Goal: Transaction & Acquisition: Purchase product/service

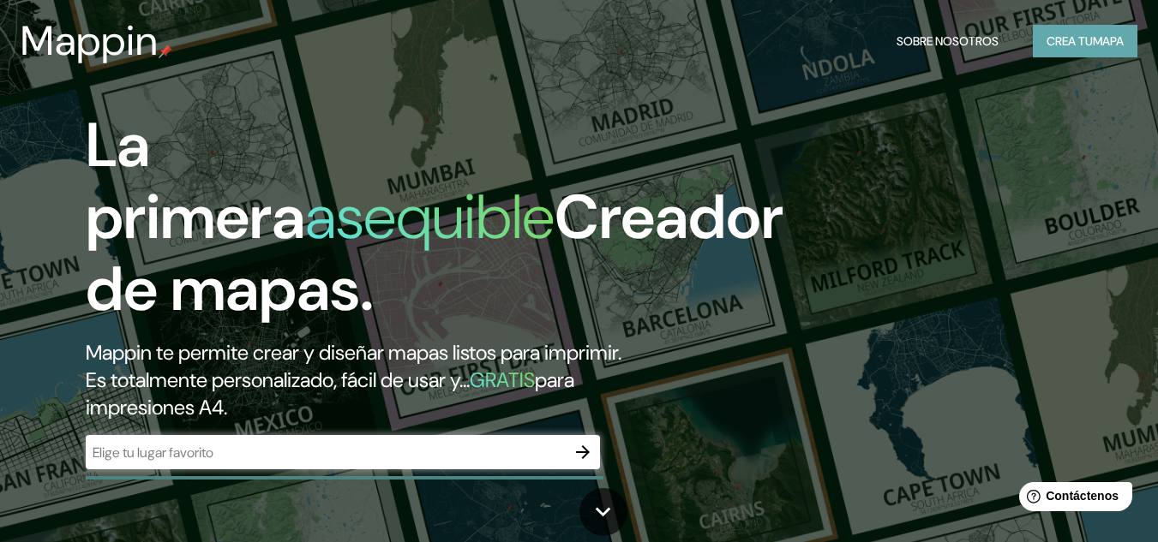
click at [1076, 47] on font "Crea tu" at bounding box center [1069, 40] width 46 height 15
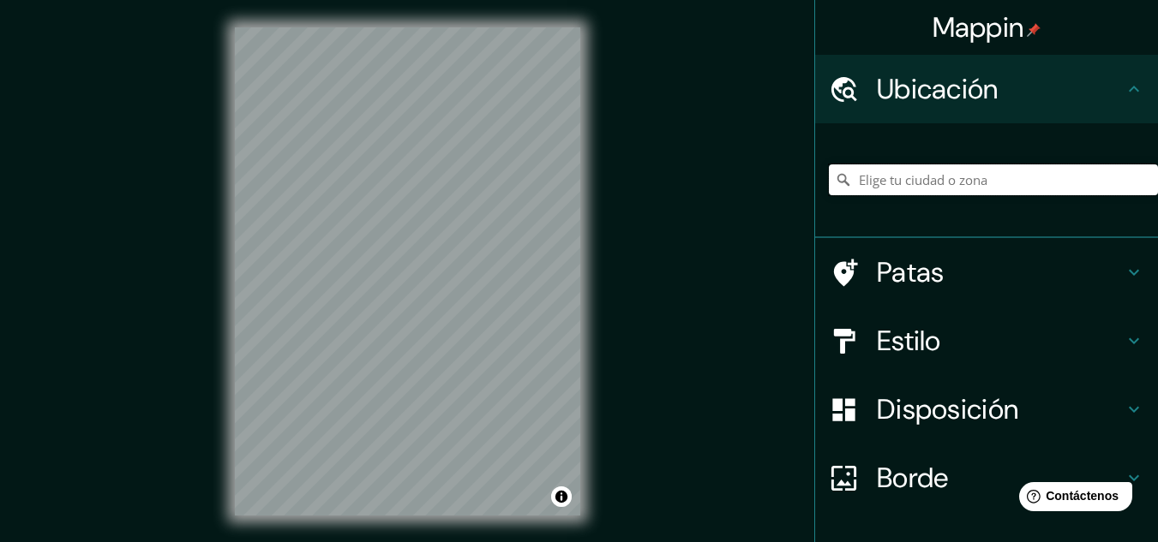
click at [884, 183] on input "Elige tu ciudad o zona" at bounding box center [993, 180] width 329 height 31
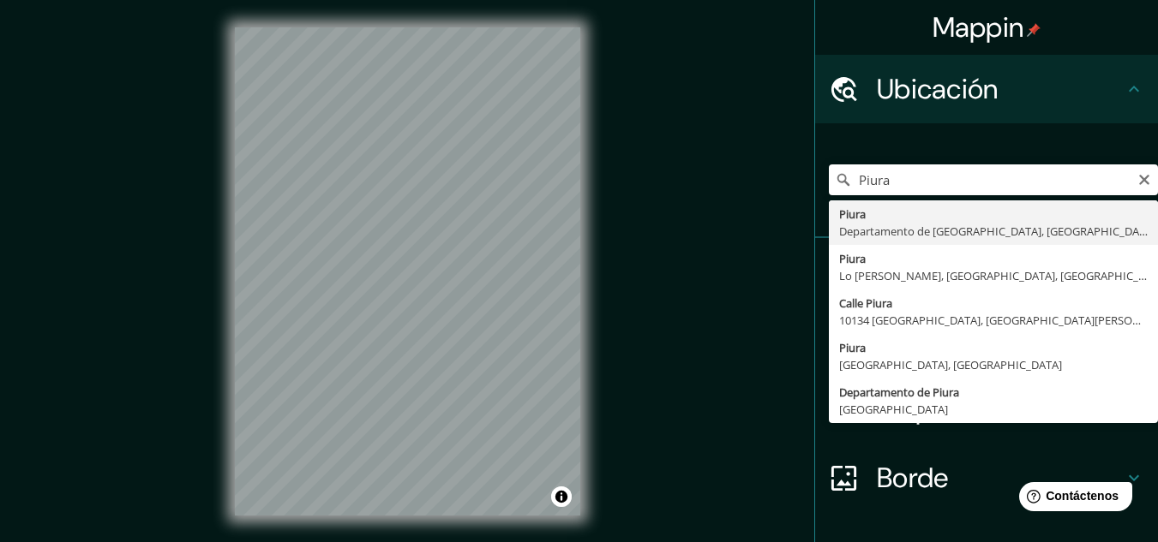
type input "Piura, [GEOGRAPHIC_DATA], [GEOGRAPHIC_DATA]"
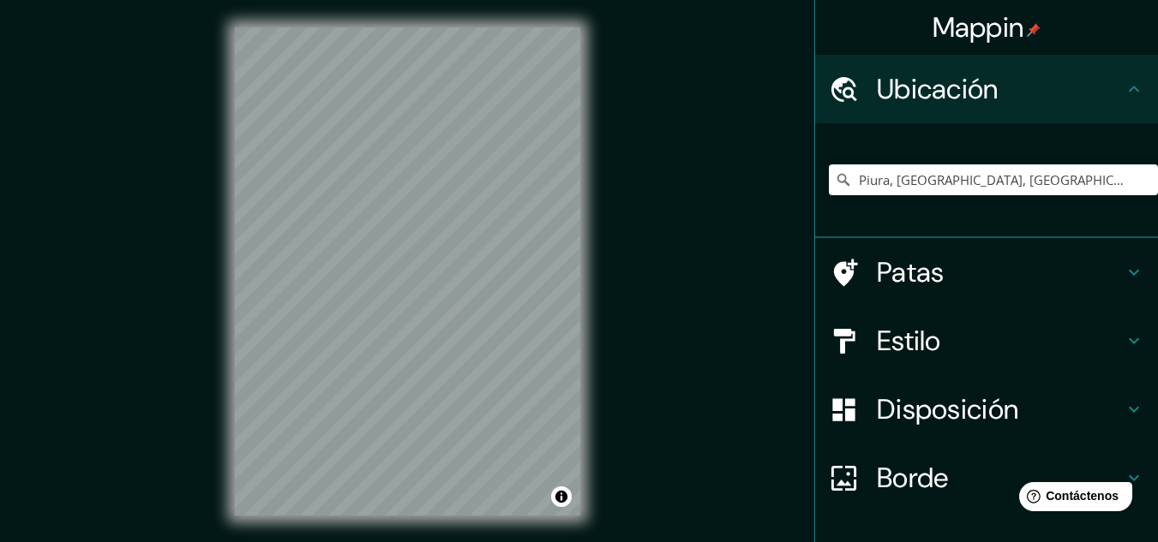
click at [978, 321] on div "Estilo" at bounding box center [986, 341] width 343 height 69
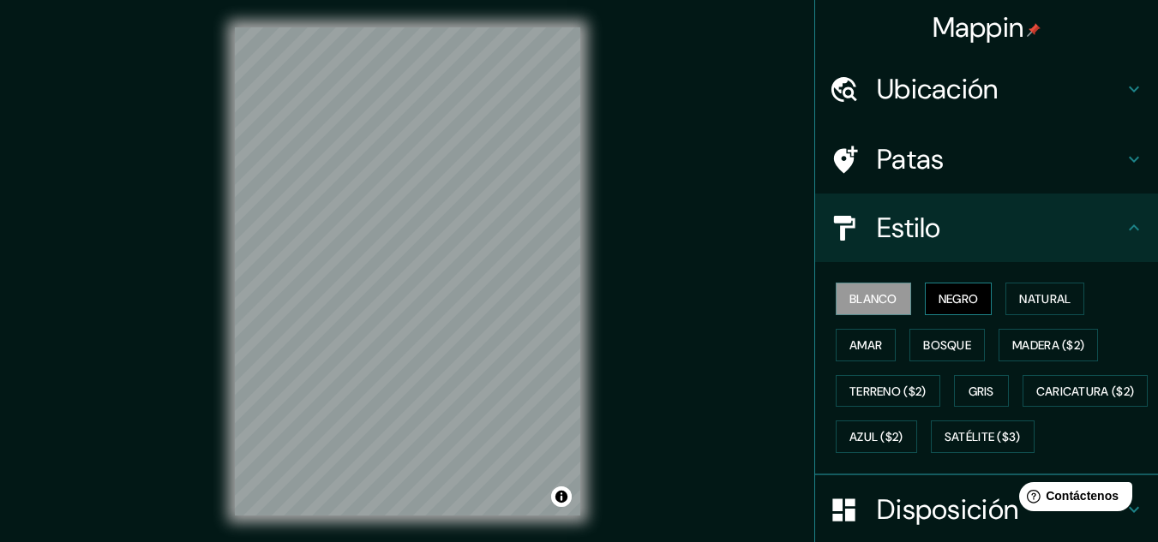
click at [941, 298] on font "Negro" at bounding box center [958, 298] width 40 height 15
click at [1006, 293] on button "Natural" at bounding box center [1044, 299] width 79 height 33
click at [853, 297] on font "Blanco" at bounding box center [873, 298] width 48 height 15
click at [864, 345] on font "Amar" at bounding box center [865, 345] width 33 height 15
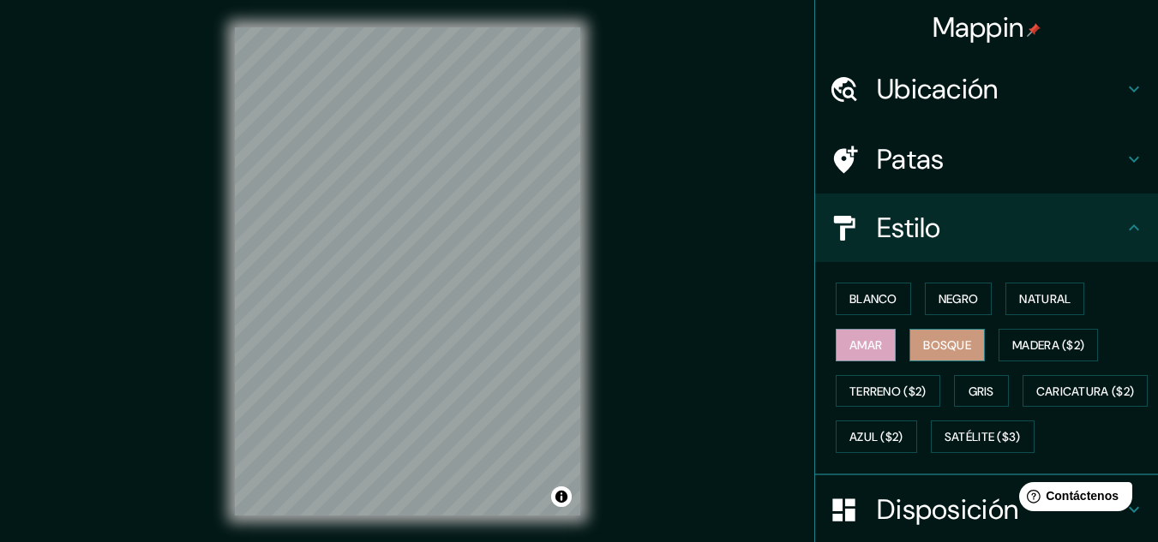
click at [929, 339] on font "Bosque" at bounding box center [947, 345] width 48 height 15
click at [1076, 352] on font "Madera ($2)" at bounding box center [1048, 345] width 72 height 15
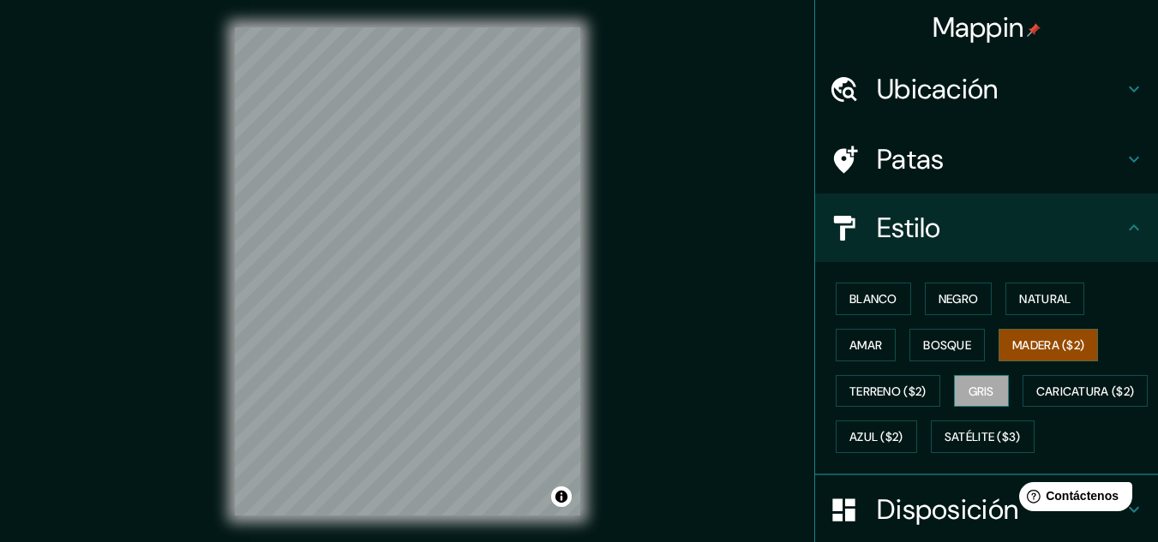
click at [983, 392] on font "Gris" at bounding box center [981, 391] width 26 height 15
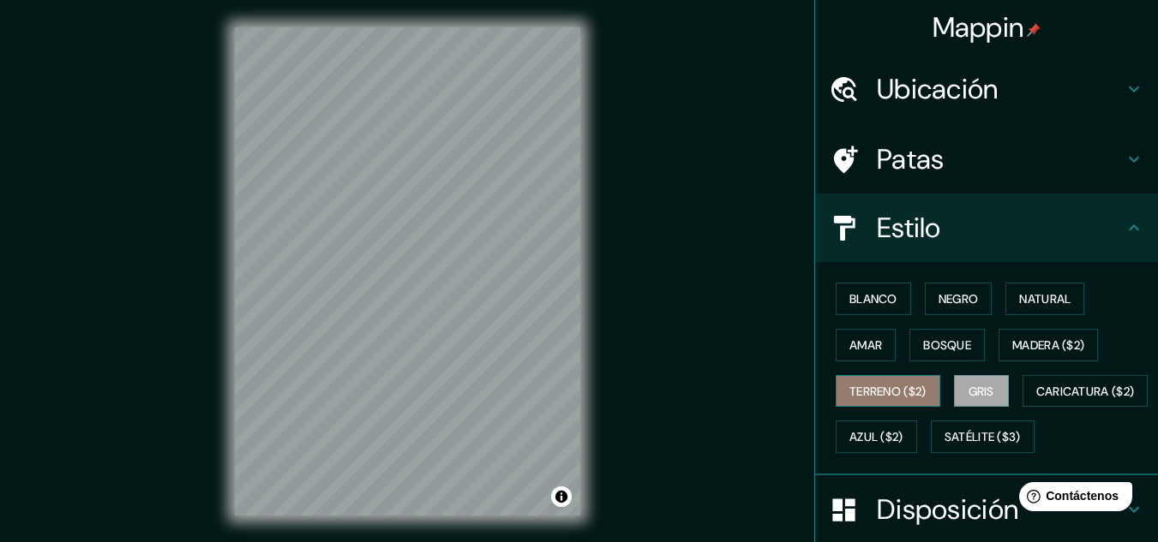
click at [909, 388] on font "Terreno ($2)" at bounding box center [887, 391] width 77 height 15
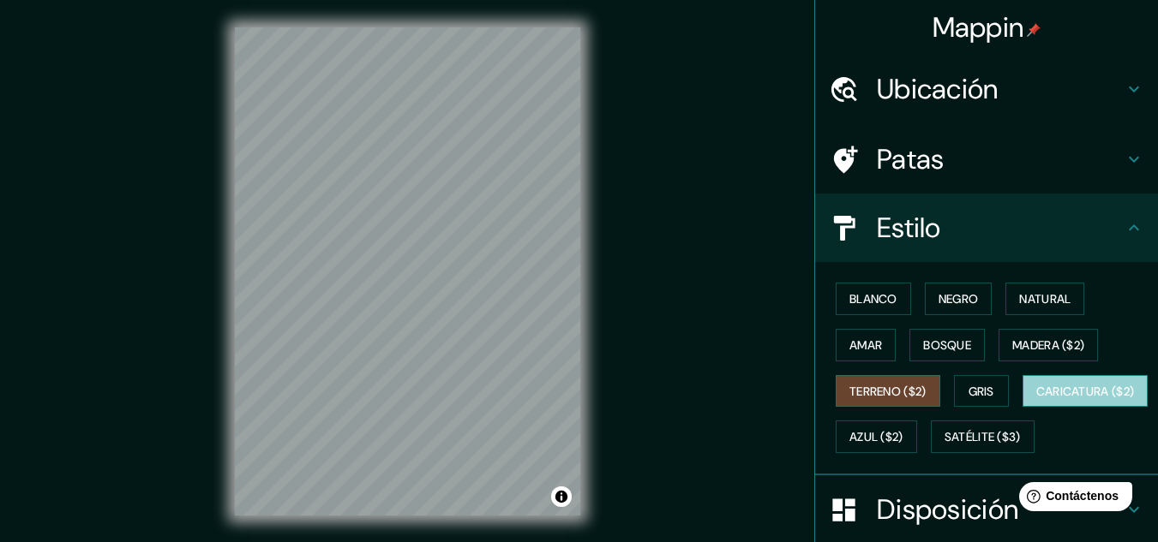
click at [1036, 399] on font "Caricatura ($2)" at bounding box center [1085, 391] width 99 height 15
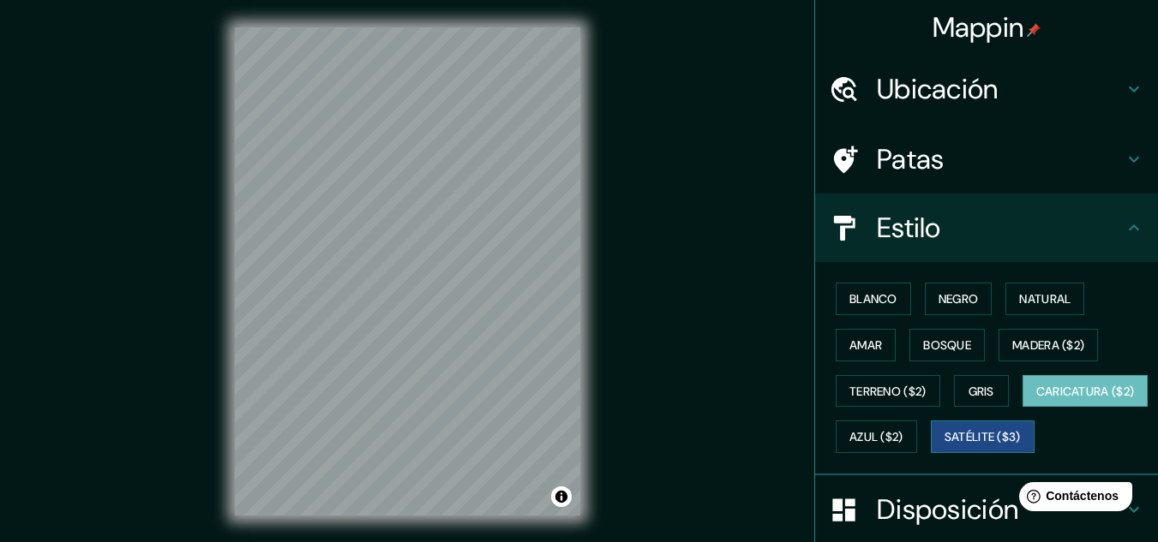
click at [944, 446] on font "Satélite ($3)" at bounding box center [982, 437] width 76 height 15
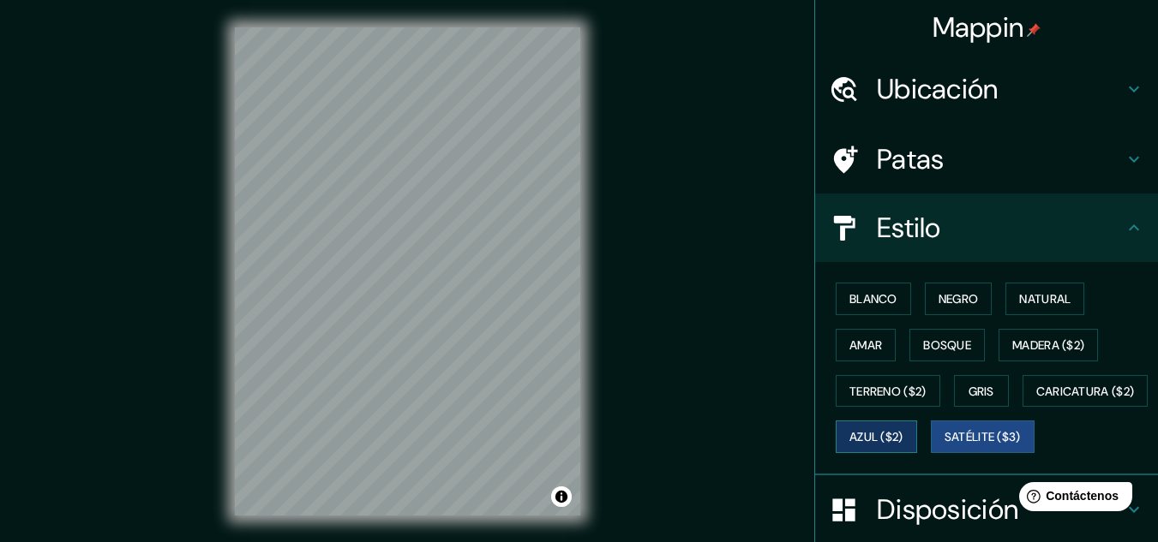
click at [903, 435] on font "Azul ($2)" at bounding box center [876, 437] width 54 height 15
click at [889, 301] on button "Blanco" at bounding box center [873, 299] width 75 height 33
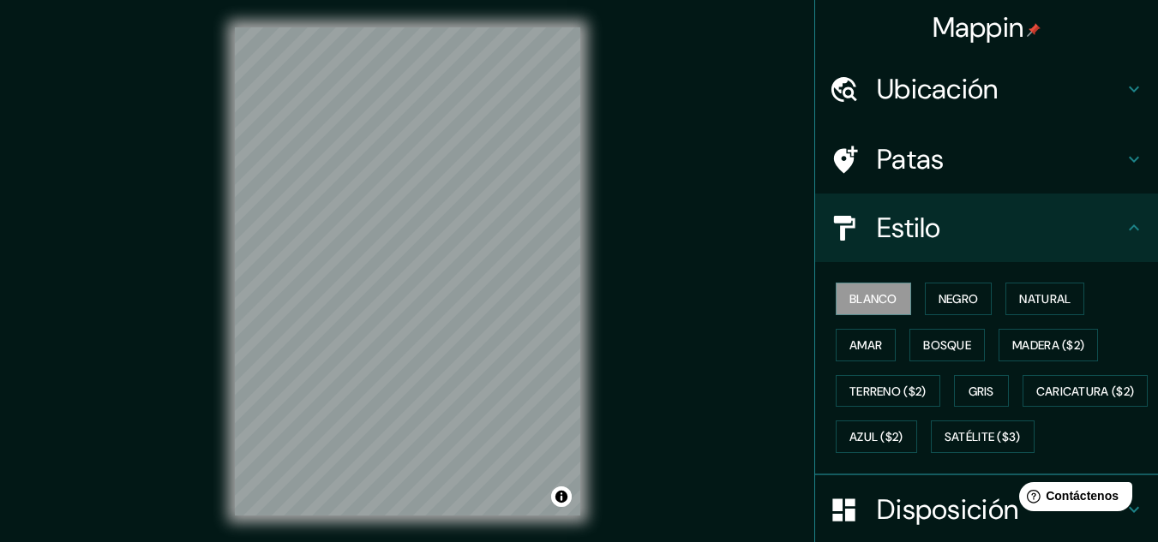
click at [949, 158] on h4 "Patas" at bounding box center [1000, 159] width 247 height 34
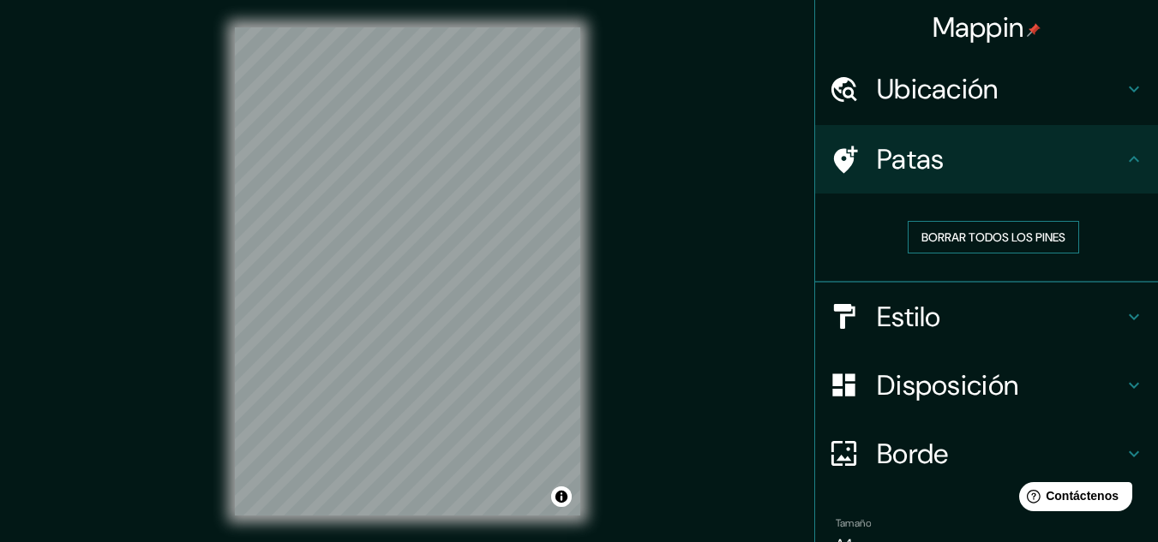
click at [948, 233] on font "Borrar todos los pines" at bounding box center [993, 237] width 144 height 15
click at [953, 393] on font "Disposición" at bounding box center [947, 386] width 141 height 36
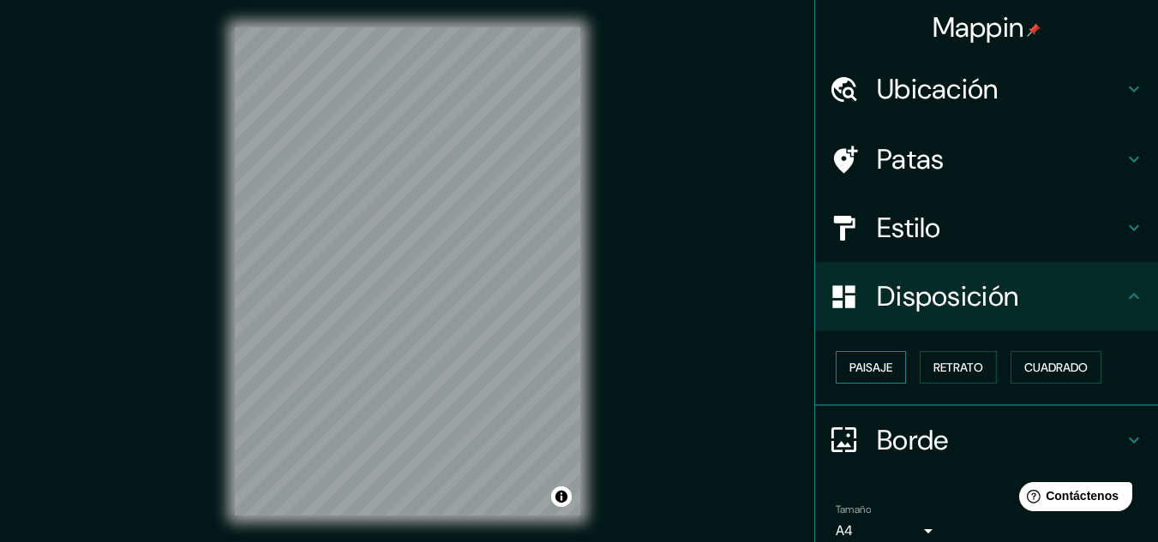
click at [882, 365] on button "Paisaje" at bounding box center [871, 367] width 70 height 33
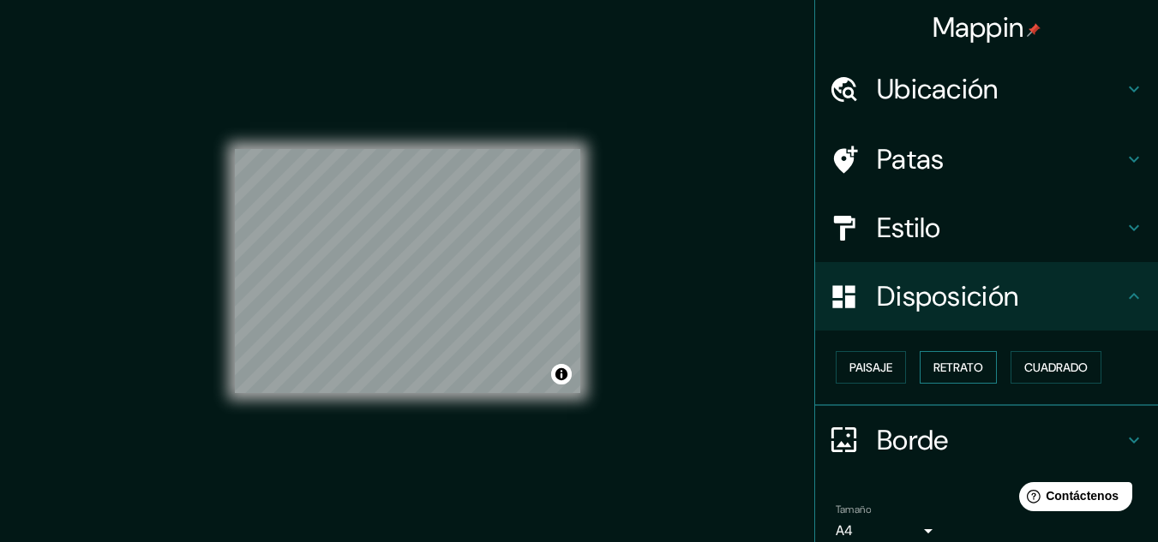
click at [933, 365] on font "Retrato" at bounding box center [958, 367] width 50 height 15
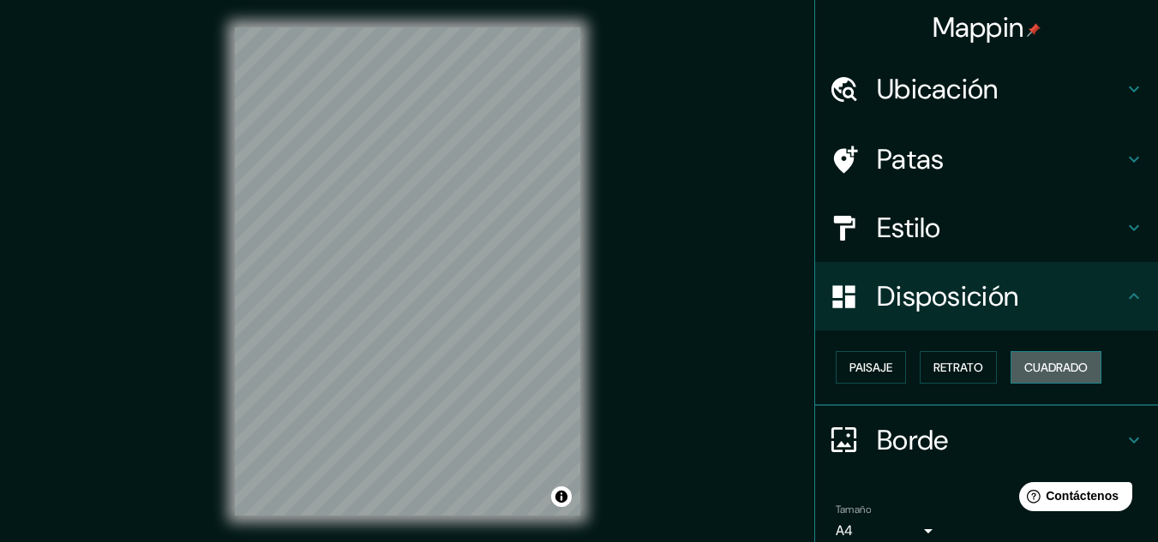
click at [1077, 370] on font "Cuadrado" at bounding box center [1055, 367] width 63 height 15
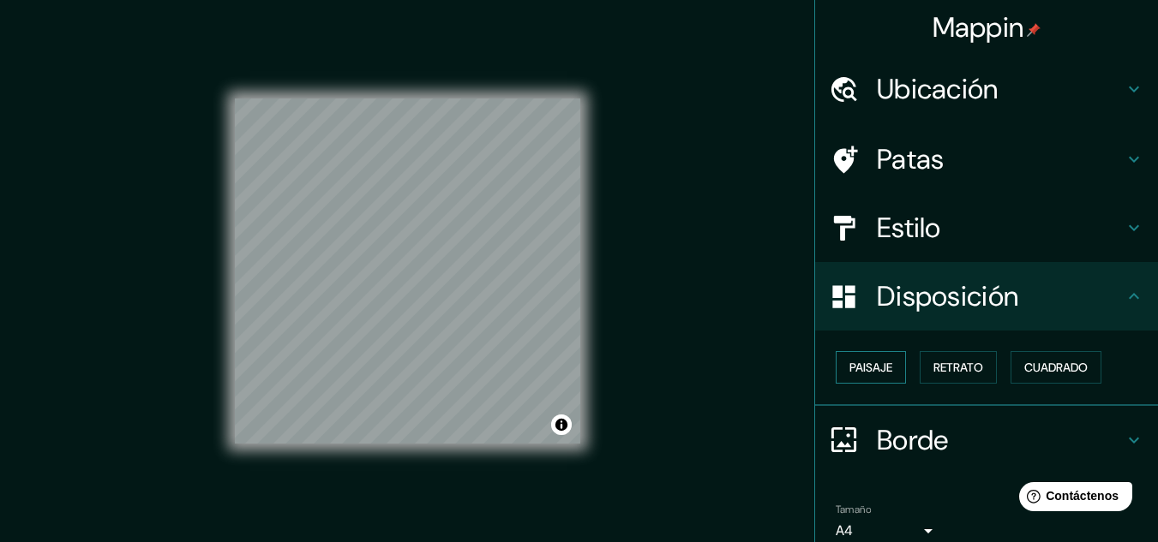
click at [891, 363] on button "Paisaje" at bounding box center [871, 367] width 70 height 33
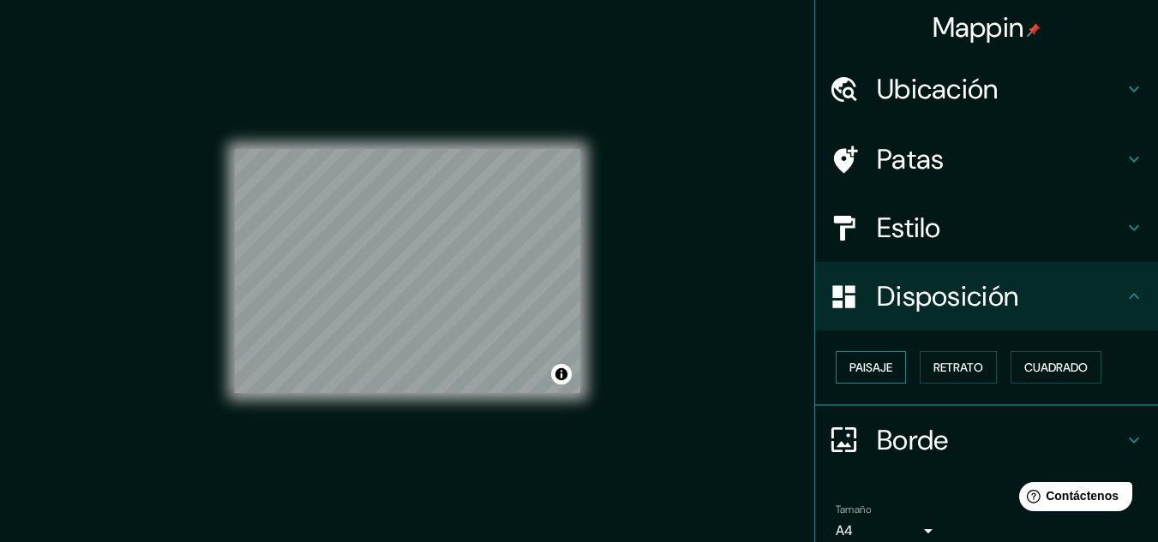
click at [891, 365] on button "Paisaje" at bounding box center [871, 367] width 70 height 33
drag, startPoint x: 956, startPoint y: 363, endPoint x: 998, endPoint y: 363, distance: 41.1
click at [958, 363] on font "Retrato" at bounding box center [958, 367] width 50 height 15
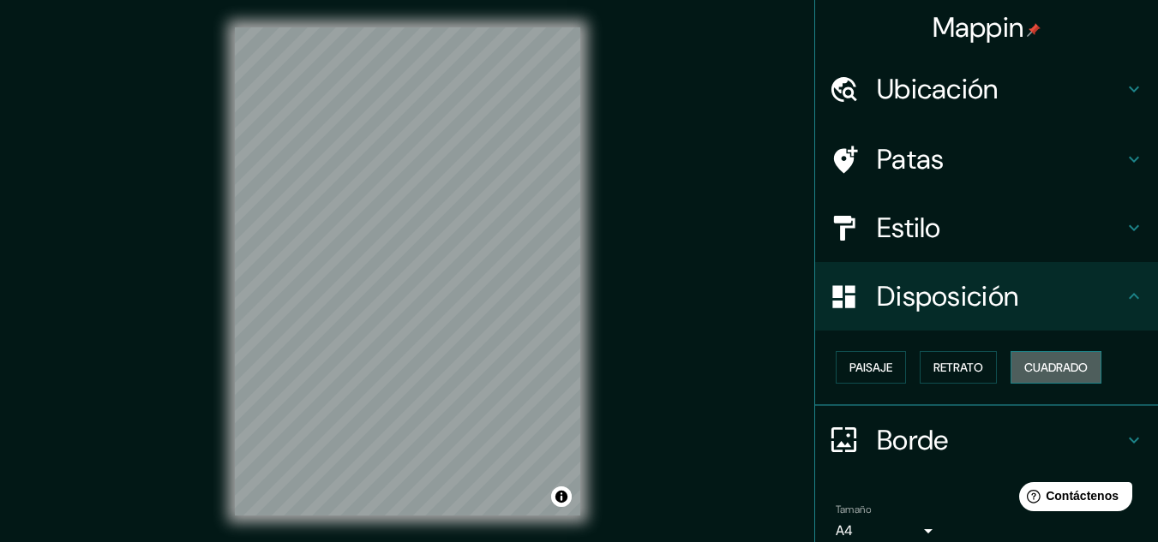
click at [1011, 360] on button "Cuadrado" at bounding box center [1055, 367] width 91 height 33
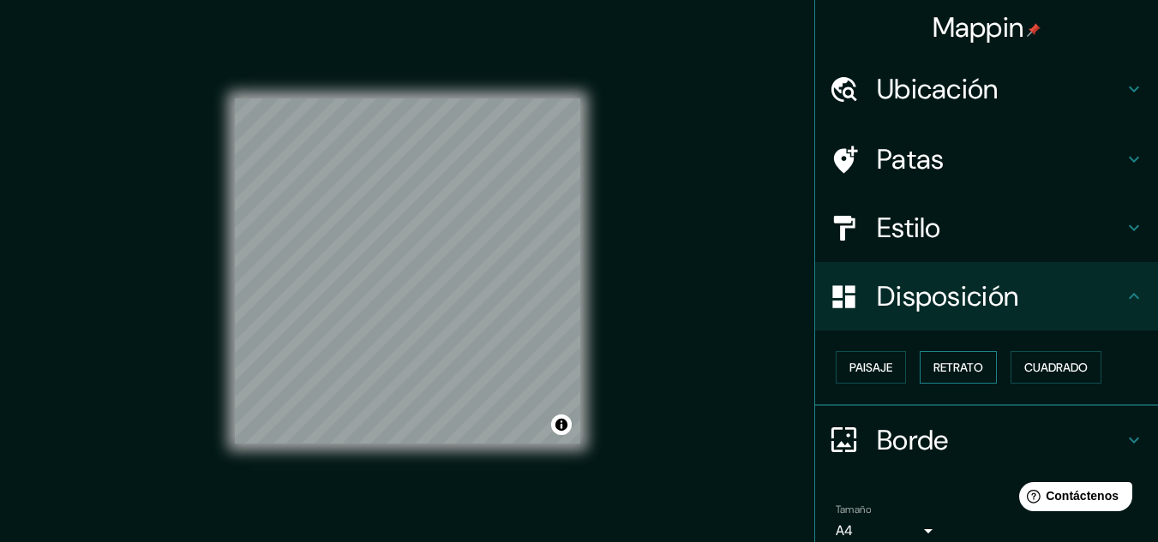
click at [933, 357] on font "Retrato" at bounding box center [958, 368] width 50 height 22
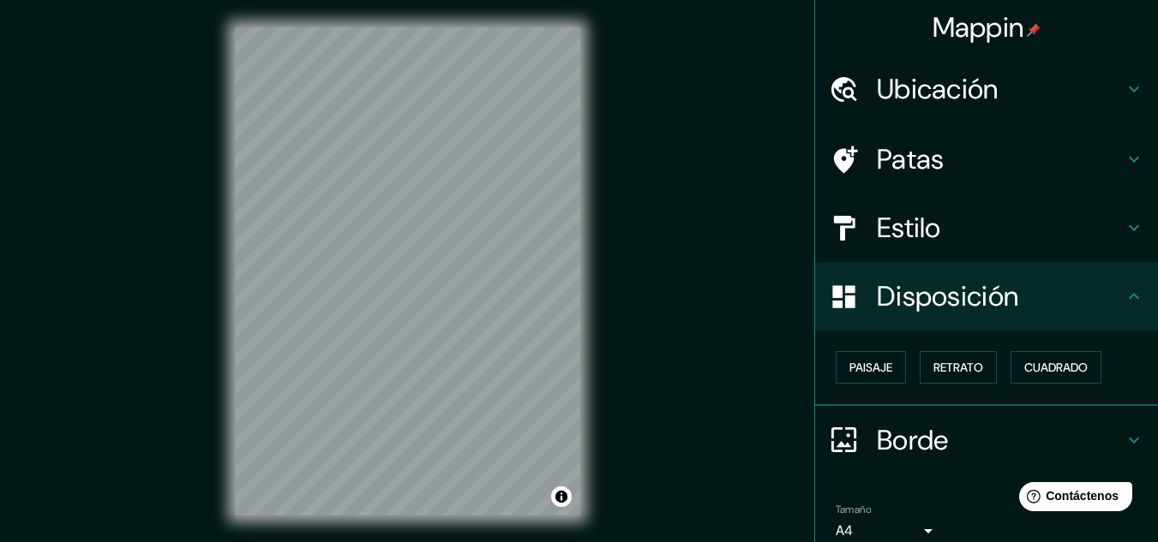
click at [944, 426] on h4 "Borde" at bounding box center [1000, 440] width 247 height 34
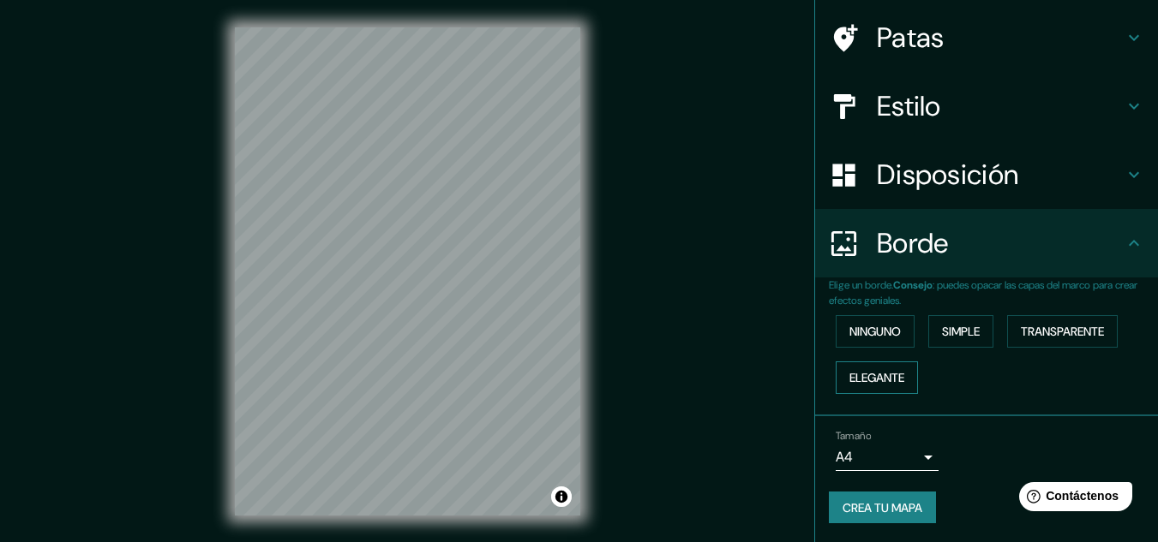
scroll to position [123, 0]
click at [878, 324] on font "Ninguno" at bounding box center [874, 329] width 51 height 15
click at [942, 327] on font "Simple" at bounding box center [961, 329] width 38 height 15
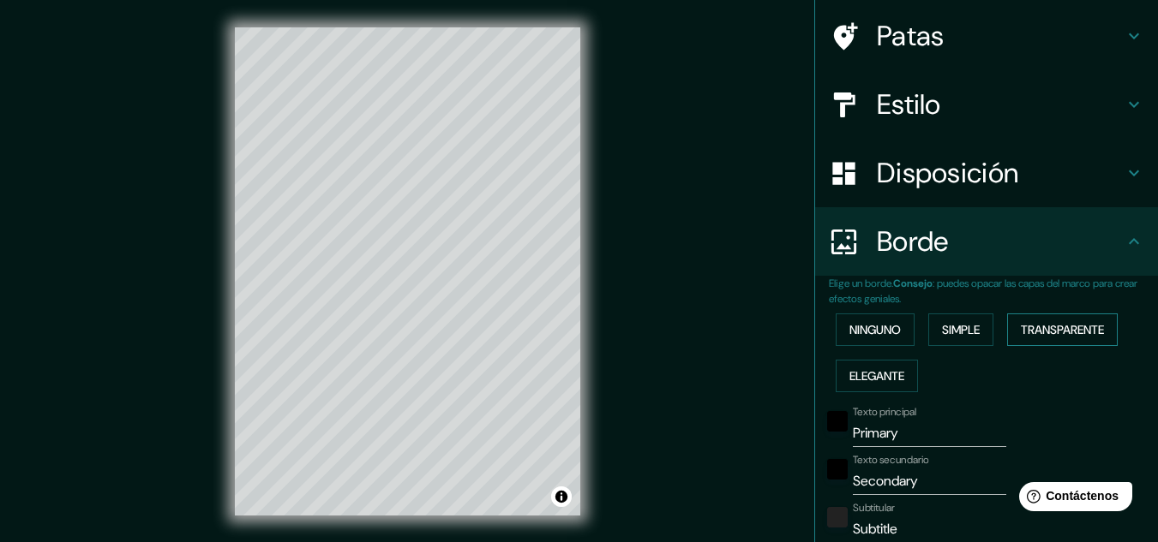
click at [1062, 327] on font "Transparente" at bounding box center [1062, 329] width 83 height 15
click at [866, 366] on font "Elegante" at bounding box center [876, 376] width 55 height 22
click at [866, 320] on button "Ninguno" at bounding box center [875, 330] width 79 height 33
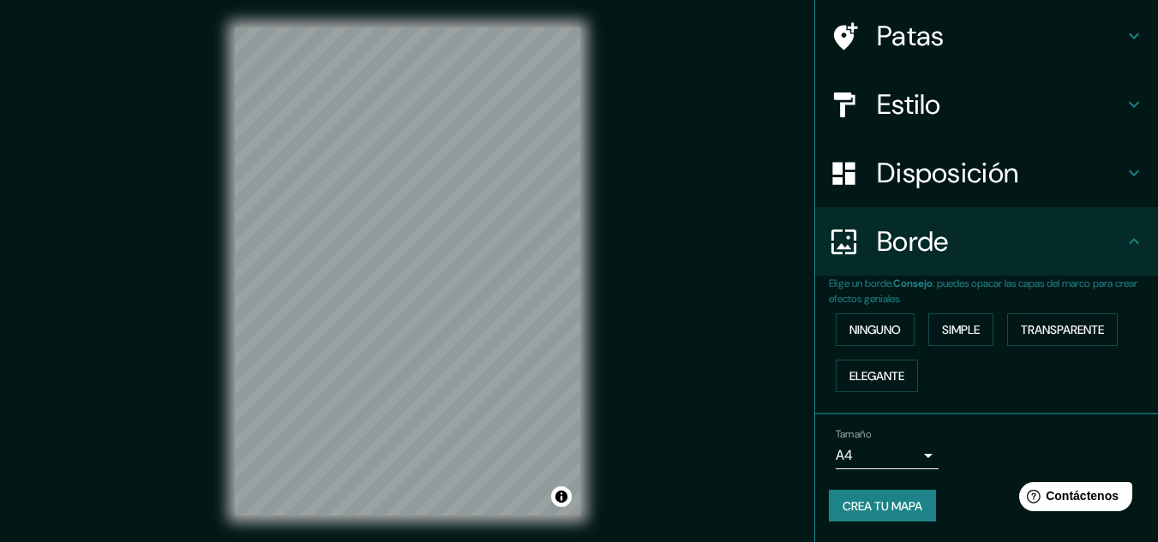
scroll to position [0, 0]
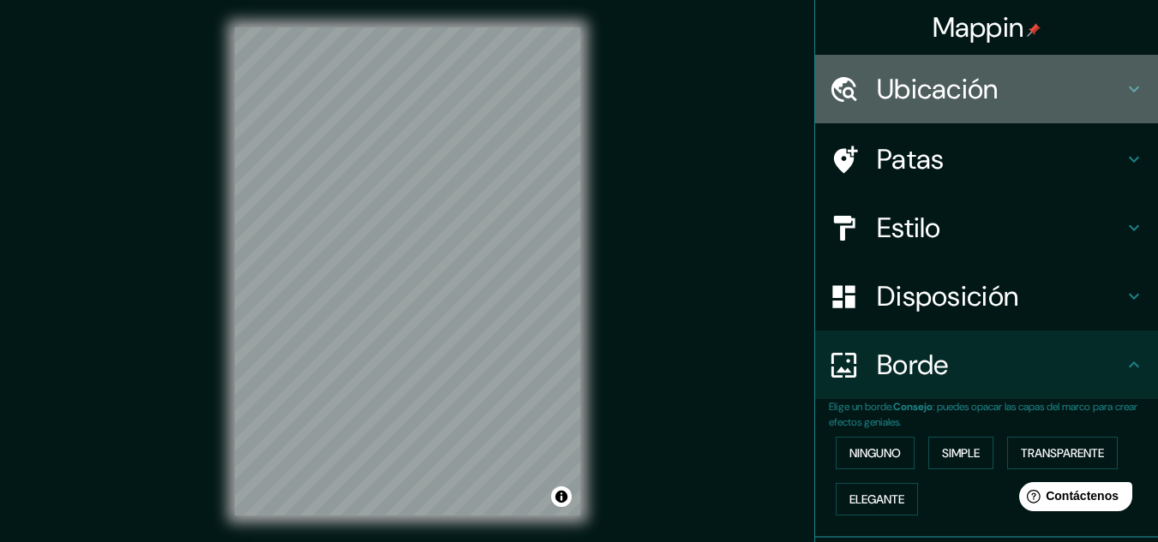
click at [951, 87] on font "Ubicación" at bounding box center [938, 89] width 122 height 36
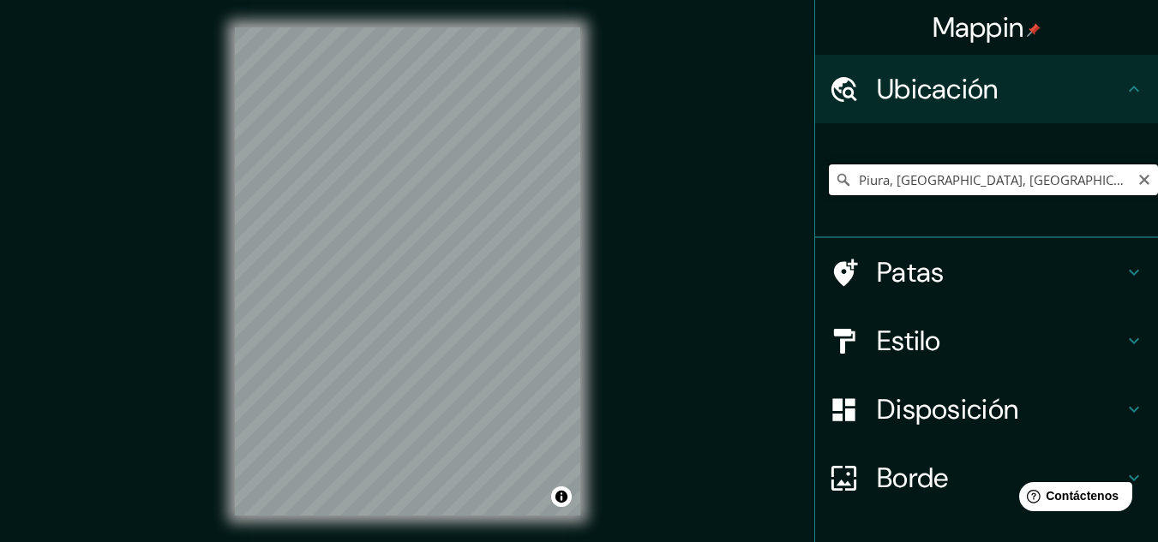
click at [1022, 184] on input "Piura, [GEOGRAPHIC_DATA], [GEOGRAPHIC_DATA]" at bounding box center [993, 180] width 329 height 31
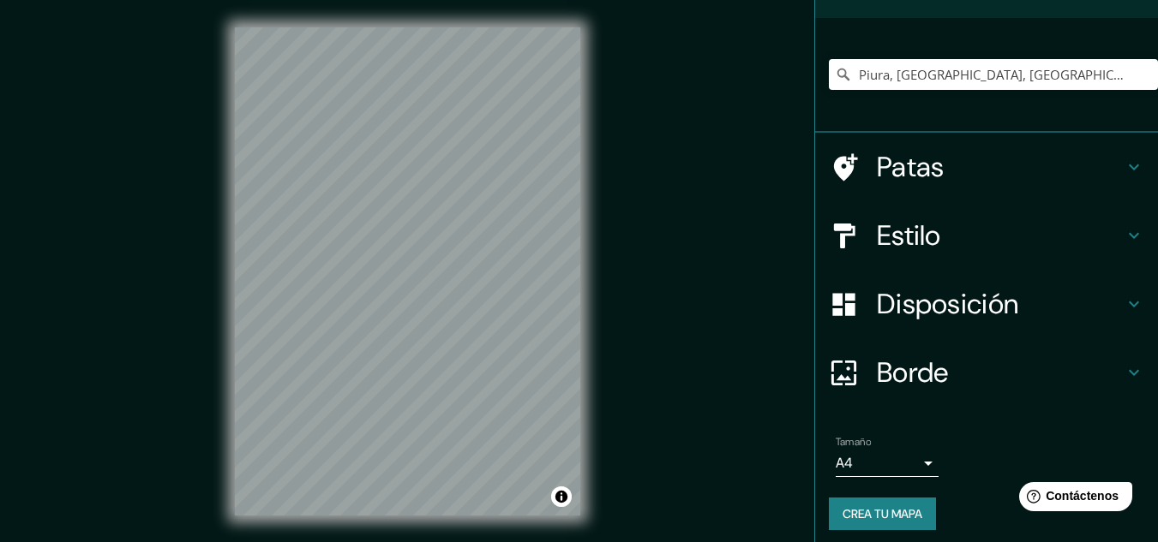
scroll to position [114, 0]
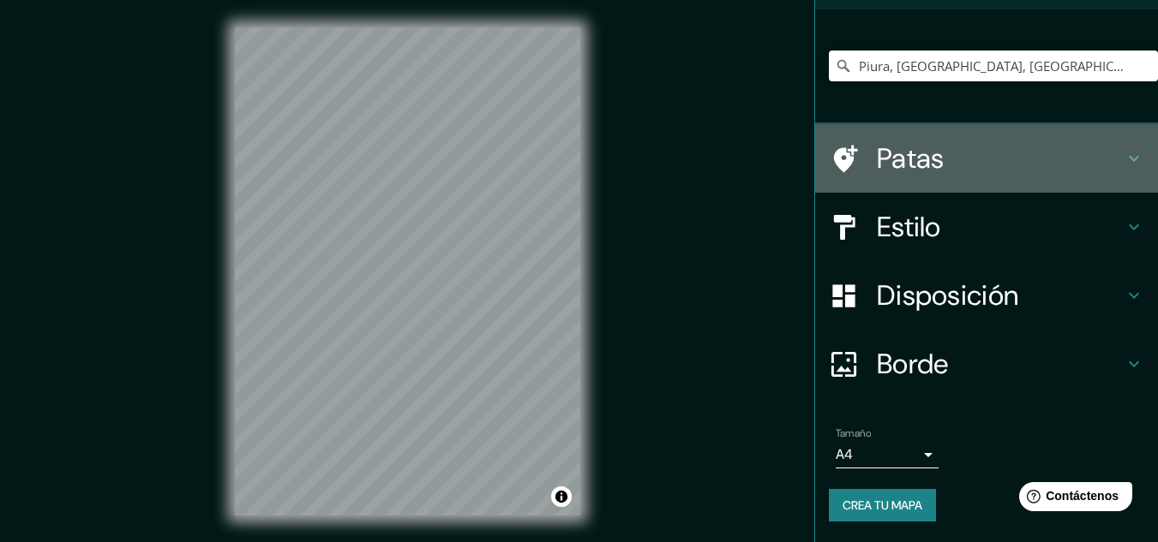
click at [1007, 159] on h4 "Patas" at bounding box center [1000, 158] width 247 height 34
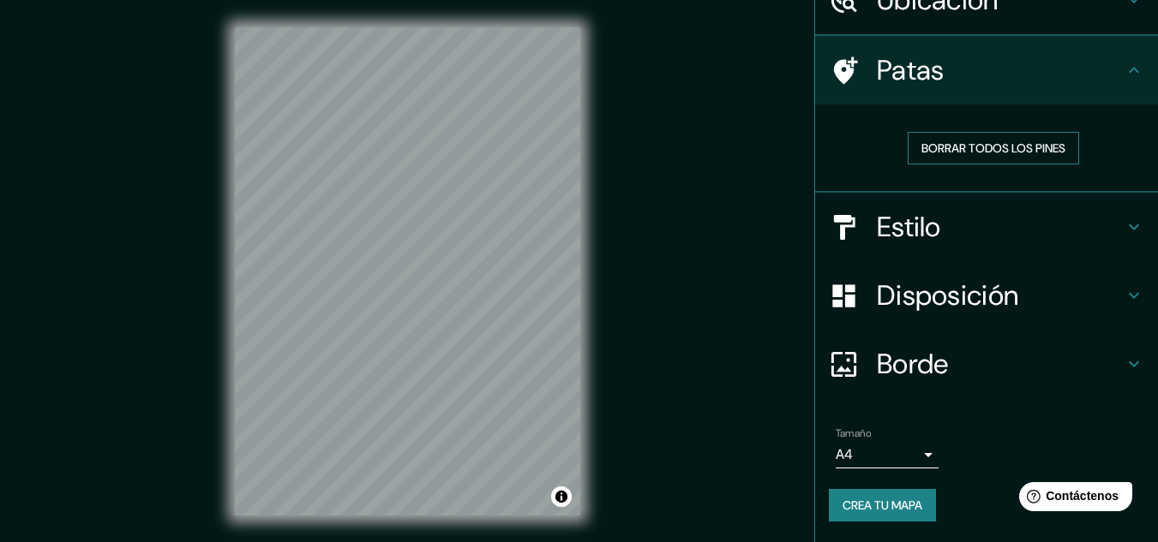
scroll to position [89, 0]
click at [974, 154] on font "Borrar todos los pines" at bounding box center [993, 148] width 144 height 15
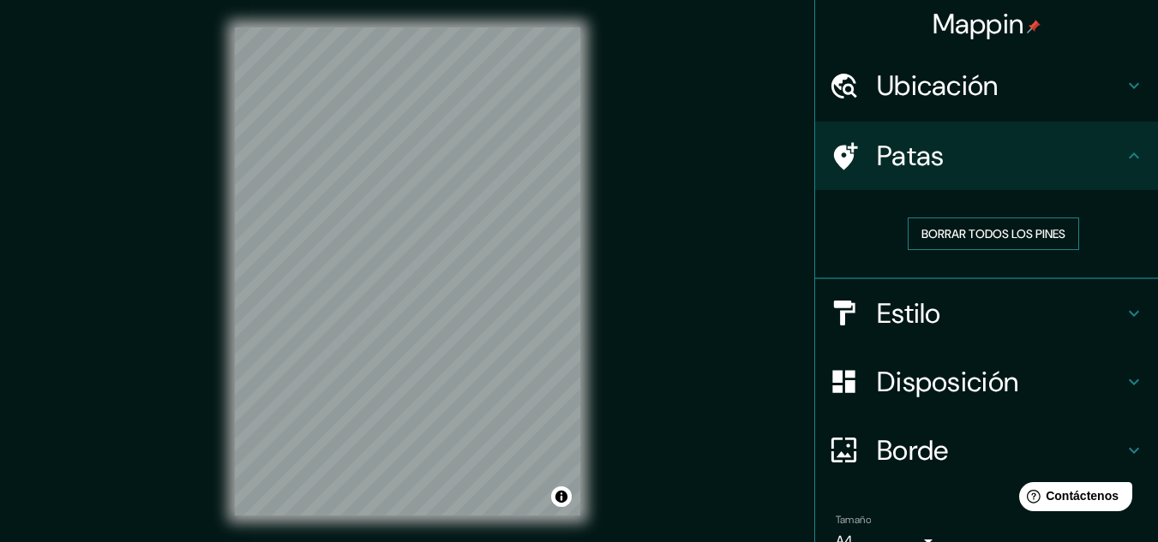
scroll to position [0, 0]
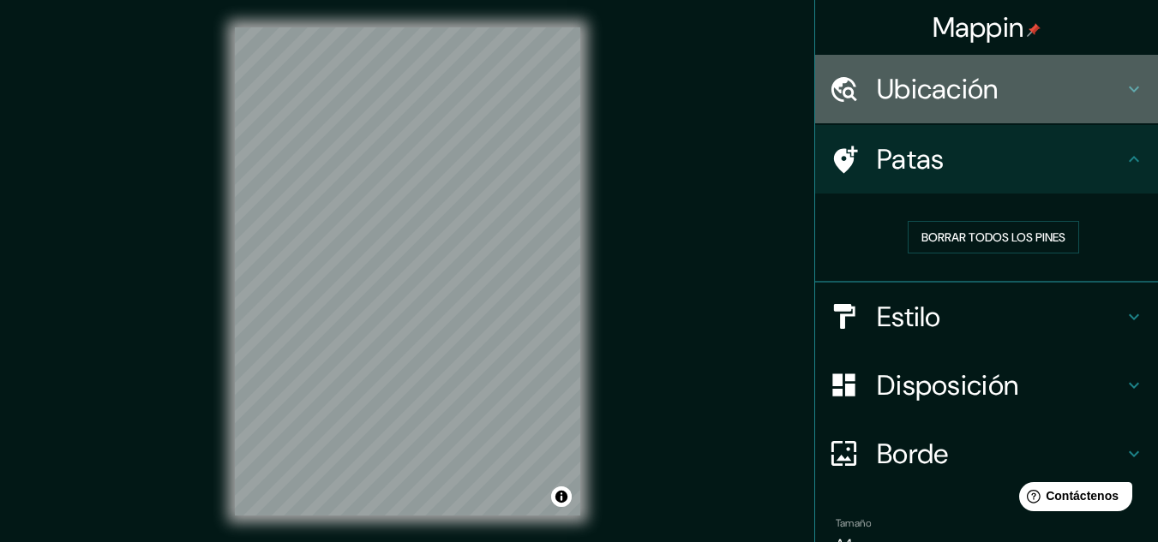
click at [996, 98] on h4 "Ubicación" at bounding box center [1000, 89] width 247 height 34
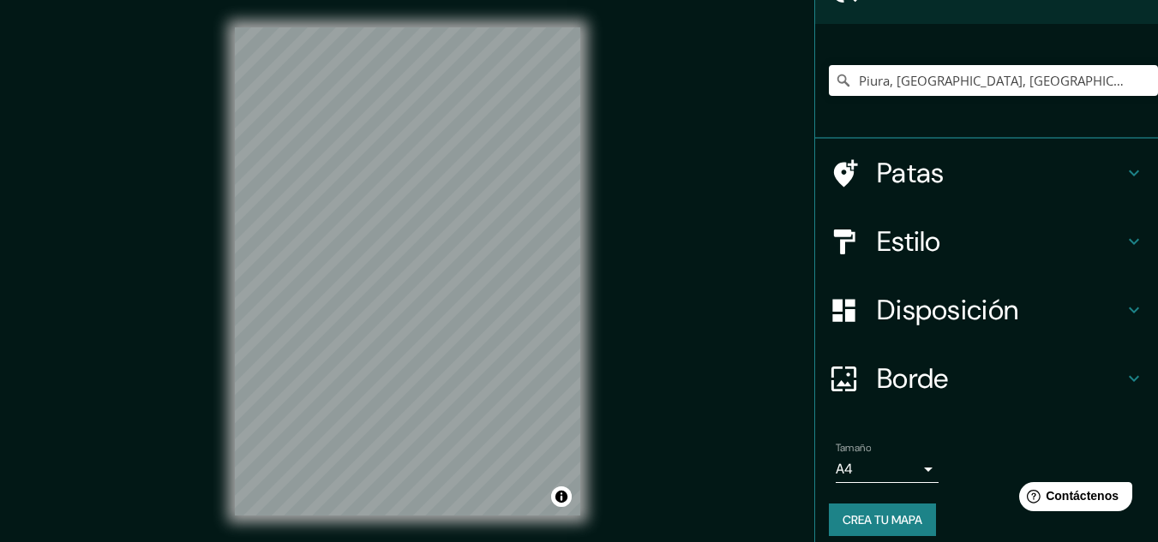
scroll to position [114, 0]
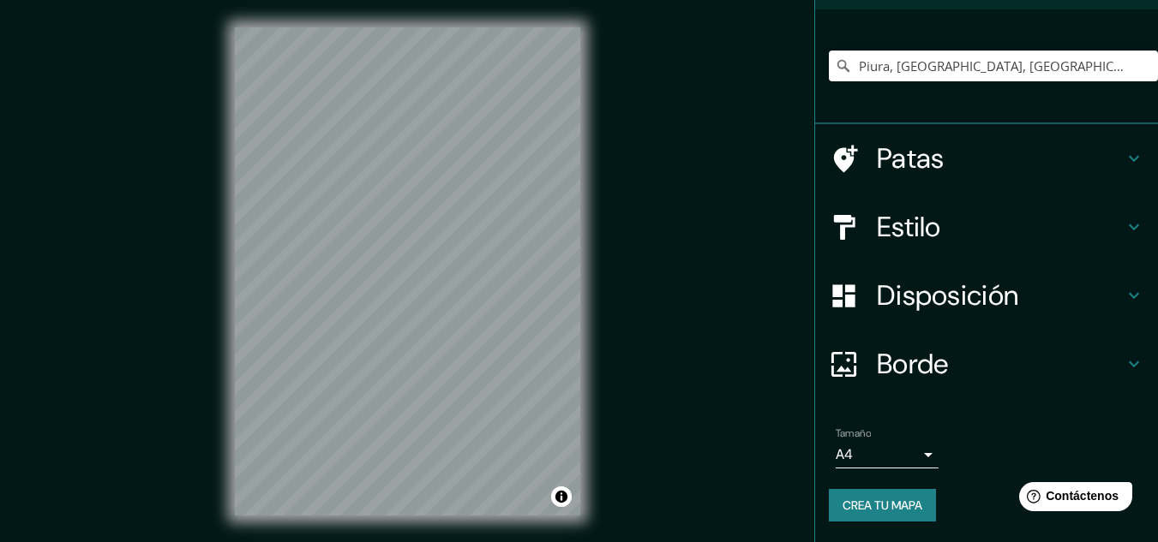
click at [935, 249] on div "Estilo" at bounding box center [986, 227] width 343 height 69
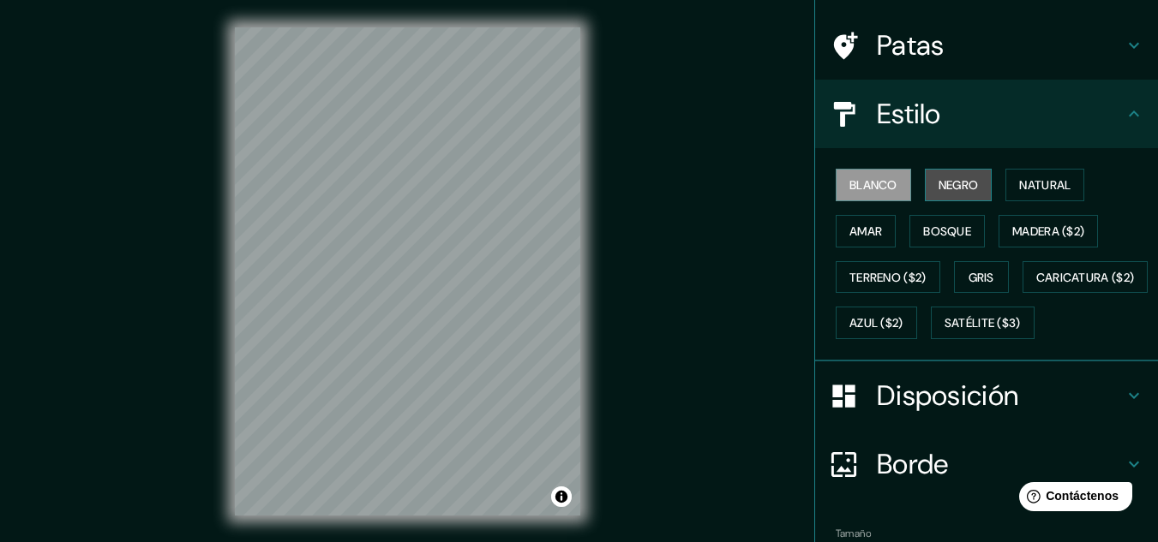
click at [945, 179] on font "Negro" at bounding box center [958, 184] width 40 height 15
click at [884, 187] on font "Blanco" at bounding box center [873, 184] width 48 height 15
click at [1052, 184] on font "Natural" at bounding box center [1044, 184] width 51 height 15
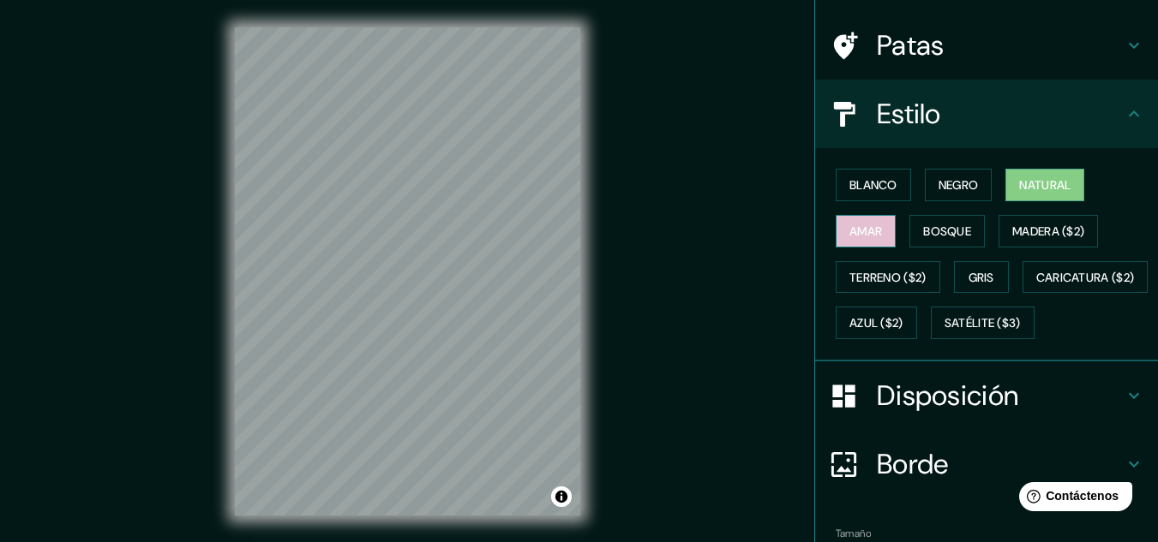
click at [849, 229] on font "Amar" at bounding box center [865, 231] width 33 height 15
click at [1009, 184] on button "Natural" at bounding box center [1044, 185] width 79 height 33
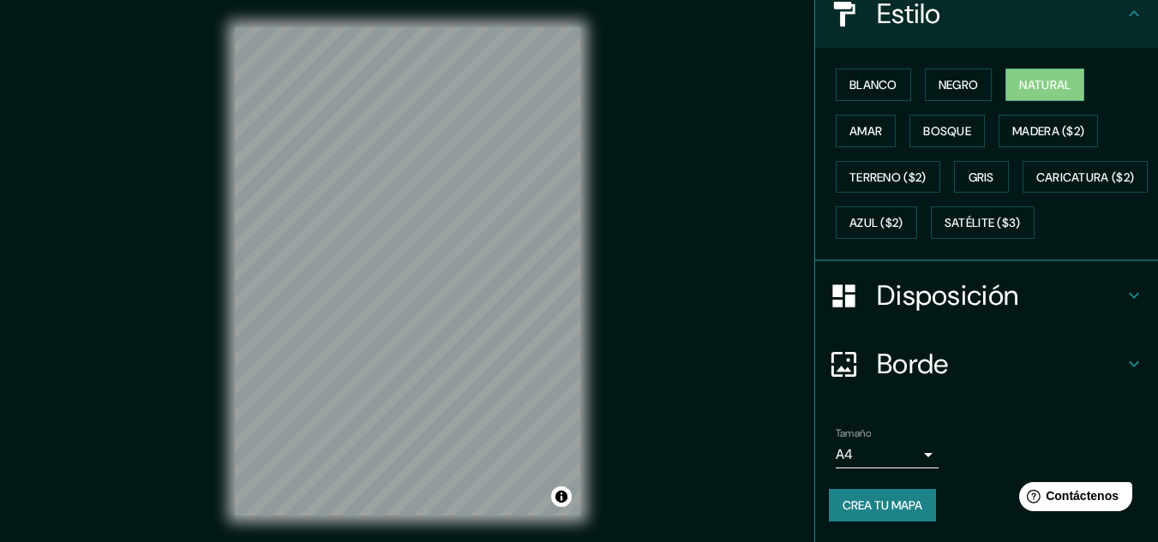
scroll to position [260, 0]
click at [874, 506] on font "Crea tu mapa" at bounding box center [882, 505] width 80 height 15
click at [877, 498] on div "Crea tu mapa" at bounding box center [986, 505] width 315 height 33
click at [560, 501] on button "Activar o desactivar atribución" at bounding box center [561, 497] width 21 height 21
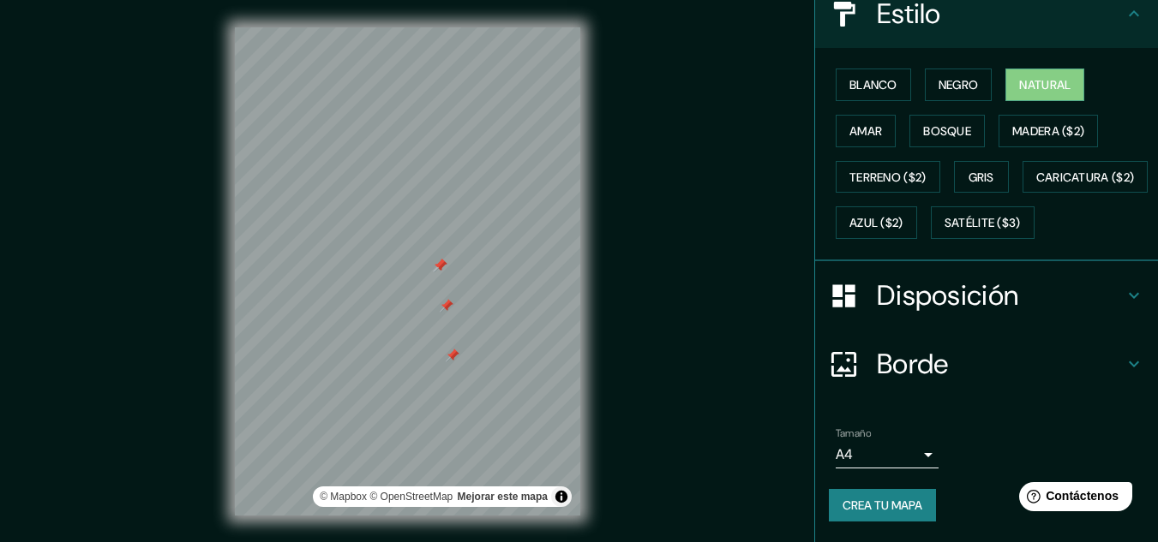
click at [888, 502] on font "Crea tu mapa" at bounding box center [882, 505] width 80 height 15
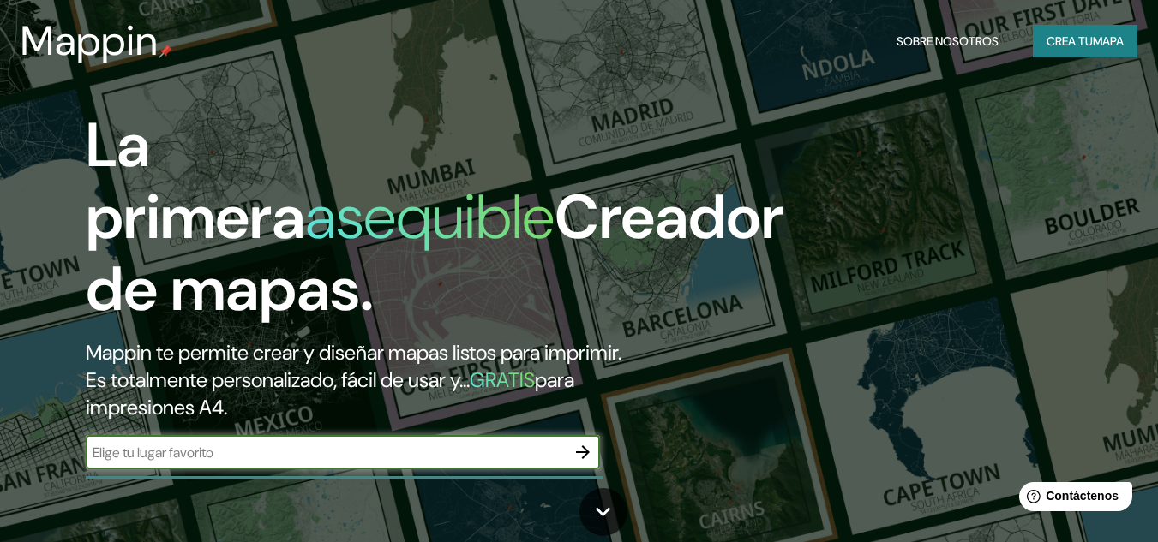
click at [416, 451] on input "text" at bounding box center [326, 453] width 480 height 20
click at [1110, 37] on font "mapa" at bounding box center [1108, 40] width 31 height 15
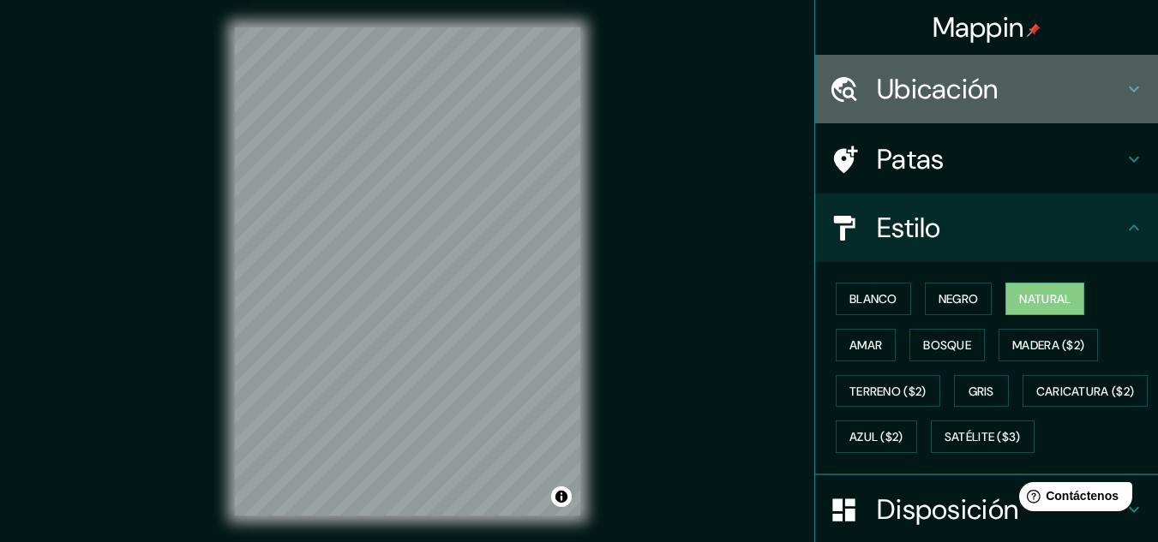
click at [1006, 85] on h4 "Ubicación" at bounding box center [1000, 89] width 247 height 34
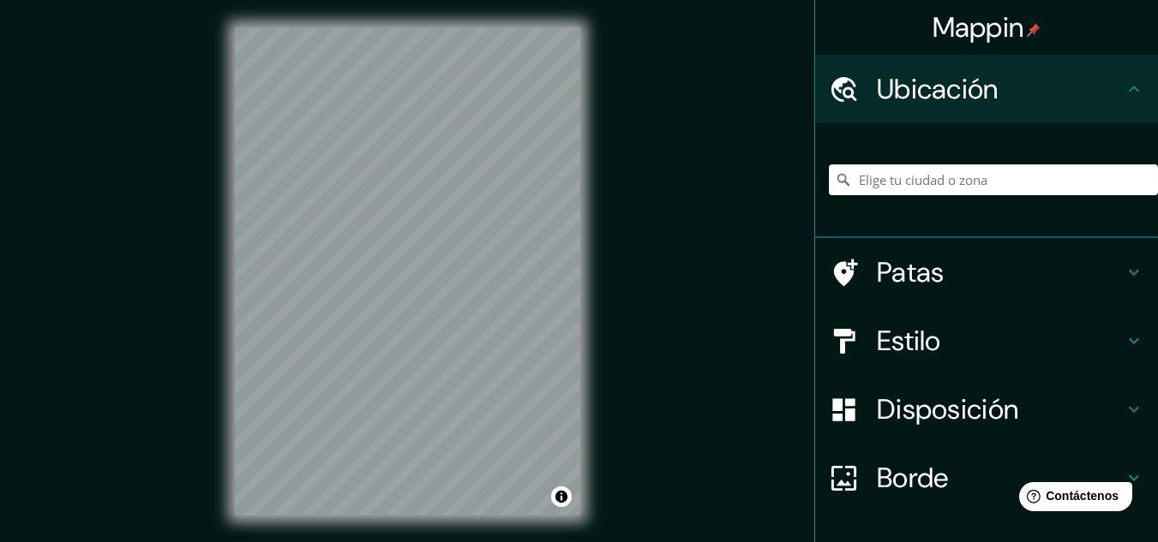
click at [962, 185] on input "Elige tu ciudad o zona" at bounding box center [993, 180] width 329 height 31
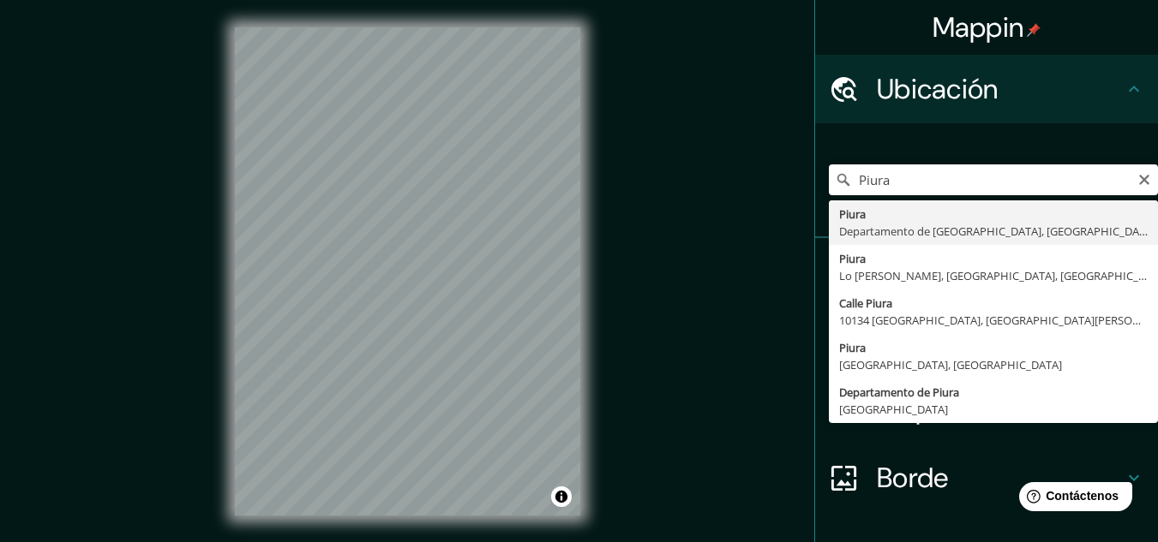
type input "Piura, [GEOGRAPHIC_DATA], [GEOGRAPHIC_DATA]"
